Goal: Use online tool/utility: Utilize a website feature to perform a specific function

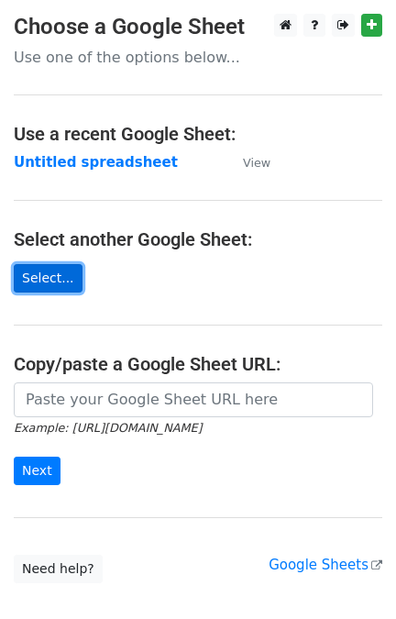
click at [42, 279] on link "Select..." at bounding box center [48, 278] width 69 height 28
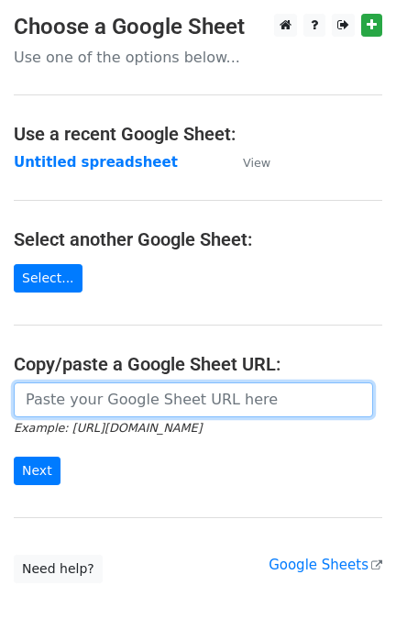
click at [110, 391] on input "url" at bounding box center [194, 400] width 360 height 35
paste input "https://docs.google.com/spreadsheets/d/1-a4KQSV-LAr97dUurG01YspbUgWtbr-m3iVqGZv…"
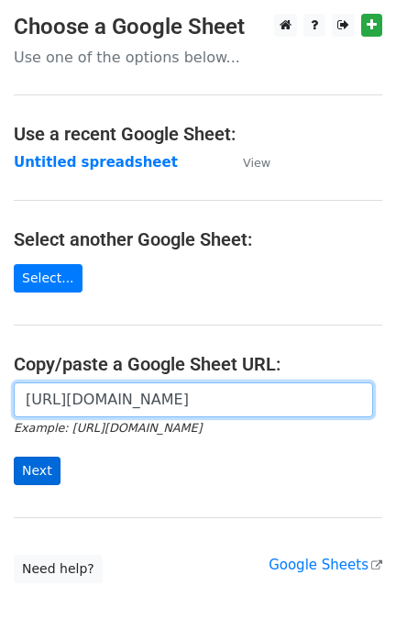
type input "https://docs.google.com/spreadsheets/d/1-a4KQSV-LAr97dUurG01YspbUgWtbr-m3iVqGZv…"
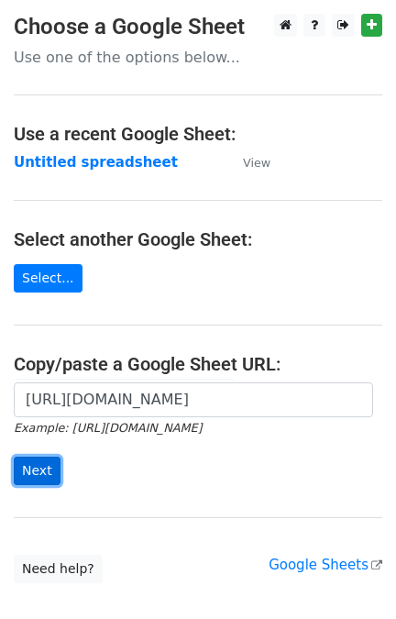
scroll to position [0, 0]
click at [32, 468] on input "Next" at bounding box center [37, 471] width 47 height 28
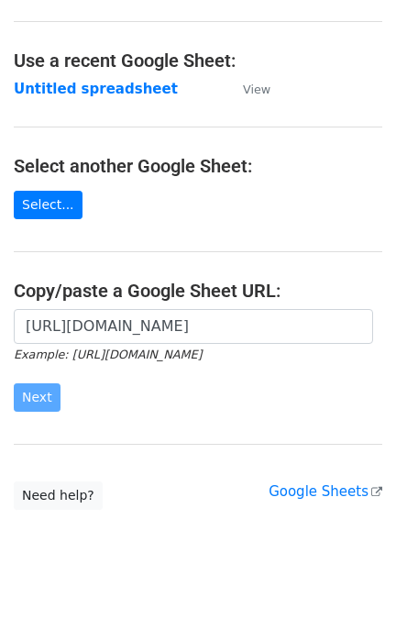
scroll to position [108, 0]
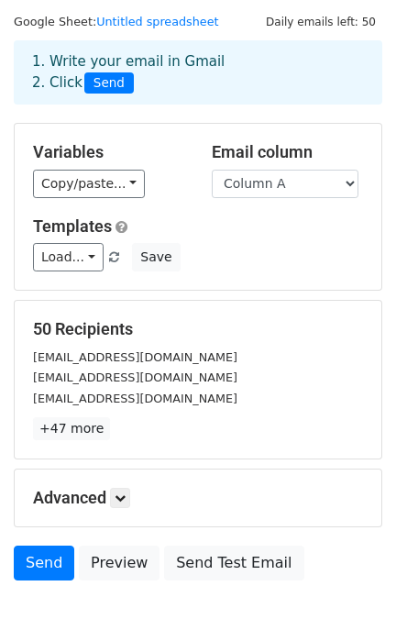
scroll to position [91, 0]
